Goal: Use online tool/utility: Use online tool/utility

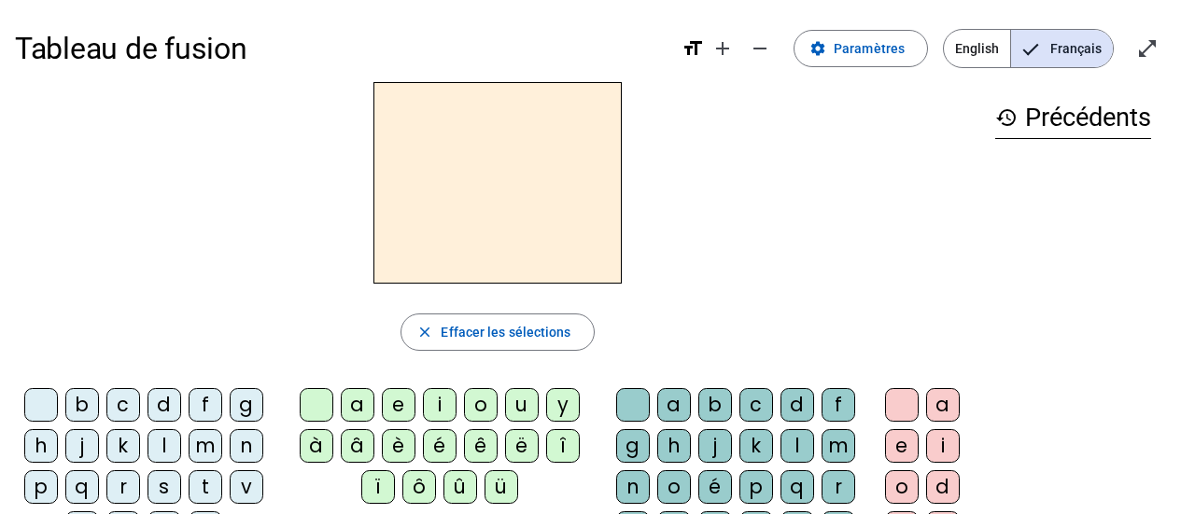
click at [167, 453] on div "l" at bounding box center [164, 446] width 34 height 34
click at [345, 400] on div "a" at bounding box center [358, 405] width 34 height 34
click at [388, 405] on div "e" at bounding box center [399, 405] width 34 height 34
click at [516, 391] on div "u" at bounding box center [522, 405] width 34 height 34
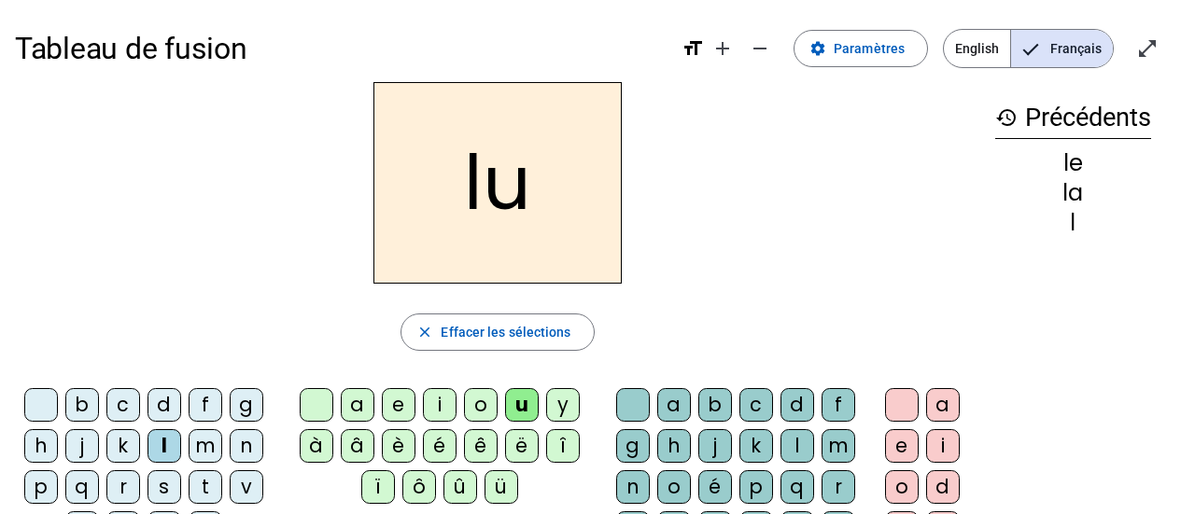
click at [210, 475] on div "t" at bounding box center [206, 487] width 34 height 34
click at [386, 388] on div "e" at bounding box center [399, 405] width 34 height 34
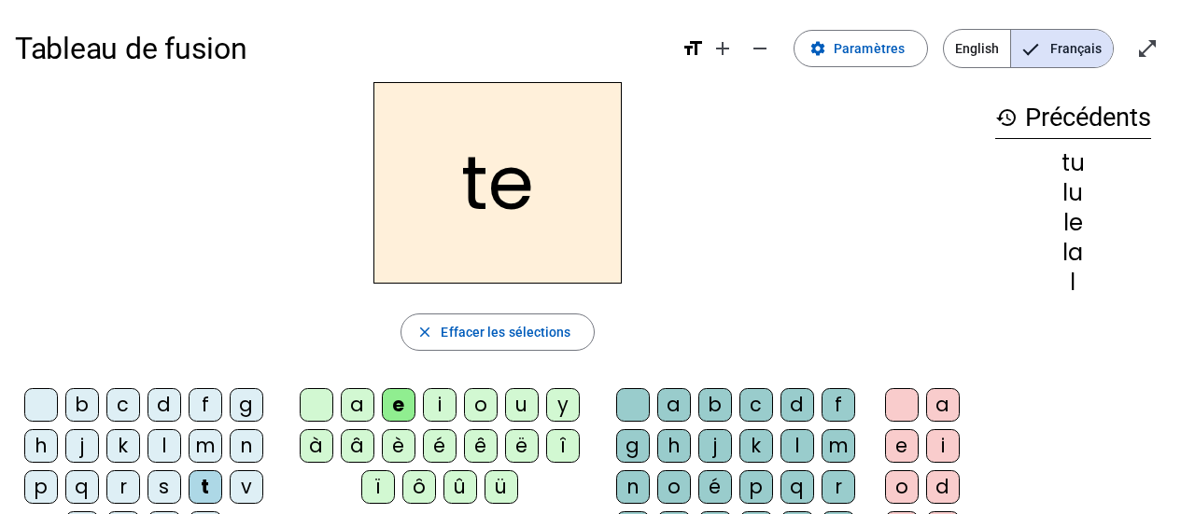
click at [358, 399] on div "a" at bounding box center [358, 405] width 34 height 34
click at [149, 397] on div "d" at bounding box center [164, 405] width 34 height 34
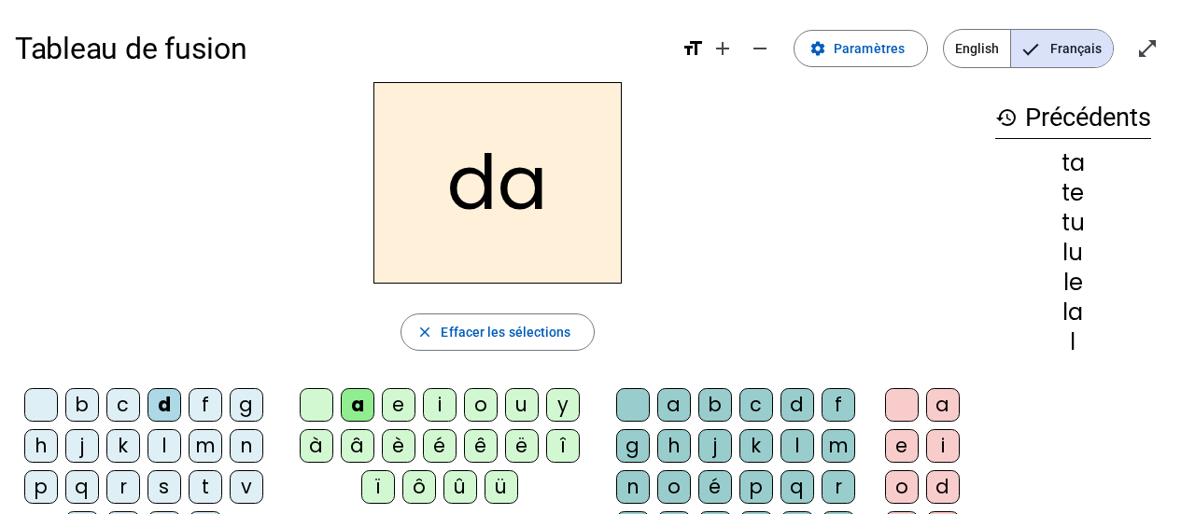
drag, startPoint x: 411, startPoint y: 414, endPoint x: 355, endPoint y: 369, distance: 71.7
click at [386, 407] on div "e" at bounding box center [399, 405] width 34 height 34
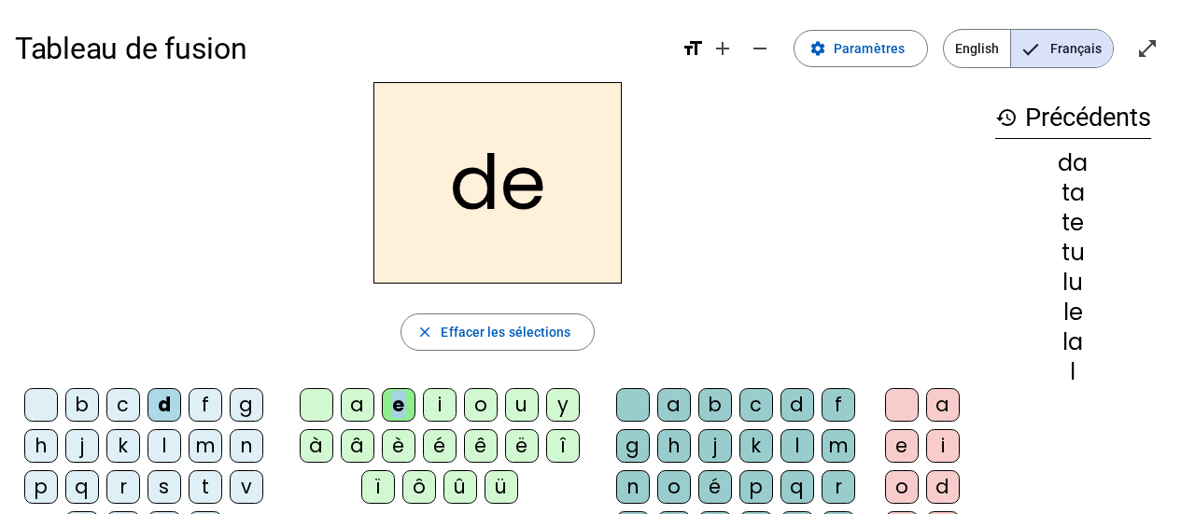
click at [410, 399] on div "e" at bounding box center [399, 405] width 34 height 34
click at [525, 412] on div "u" at bounding box center [522, 405] width 34 height 34
